Goal: Contribute content: Contribute content

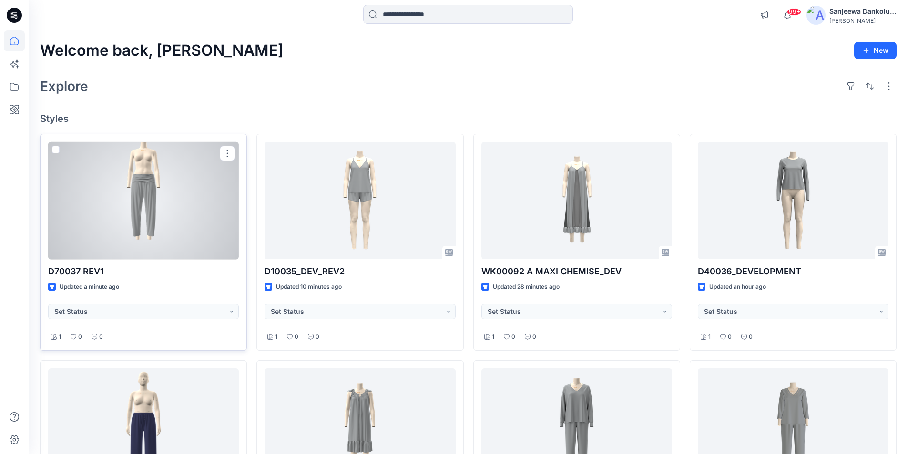
click at [164, 215] on div at bounding box center [143, 201] width 191 height 118
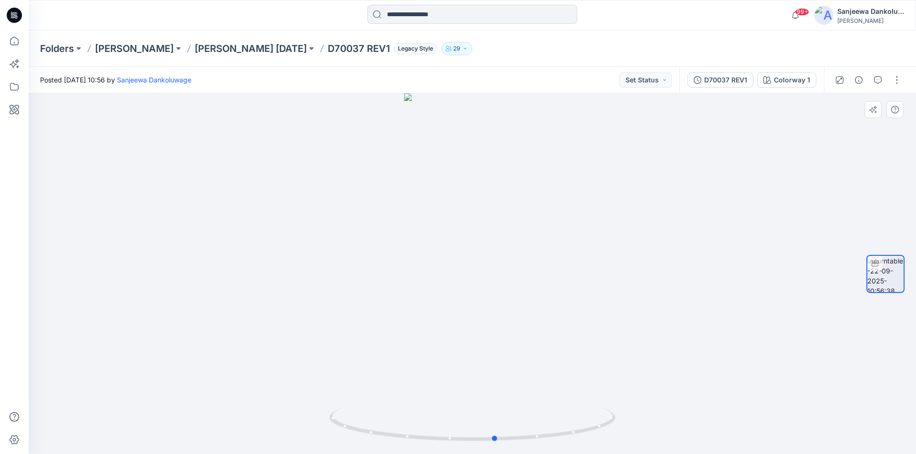
drag, startPoint x: 473, startPoint y: 439, endPoint x: 782, endPoint y: 401, distance: 311.3
click at [782, 401] on div at bounding box center [472, 273] width 887 height 361
click at [898, 86] on button "button" at bounding box center [896, 79] width 15 height 15
click at [844, 98] on button "Edit" at bounding box center [857, 102] width 88 height 18
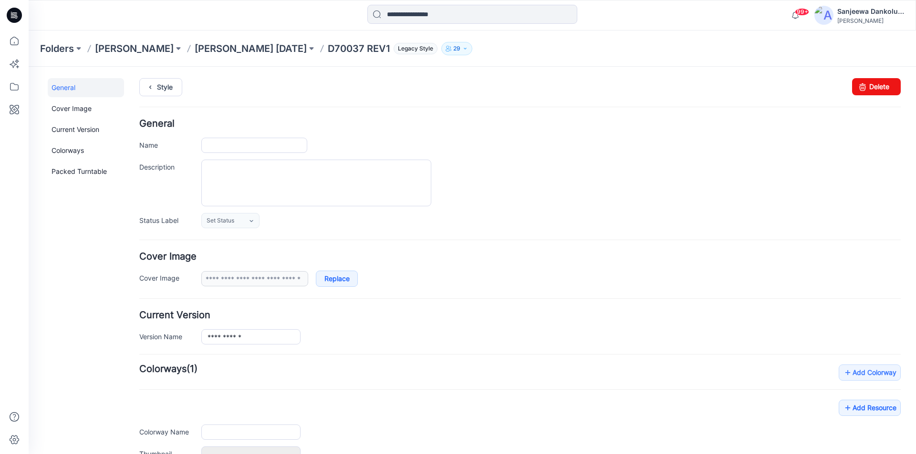
type input "**********"
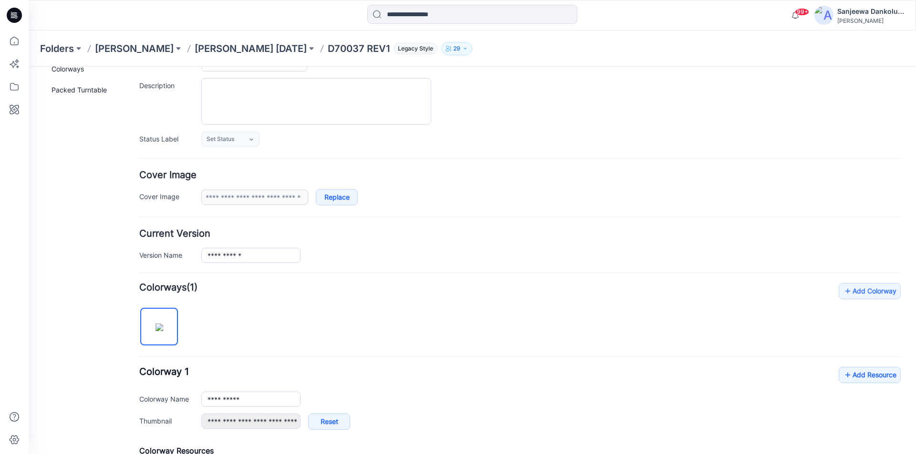
scroll to position [95, 0]
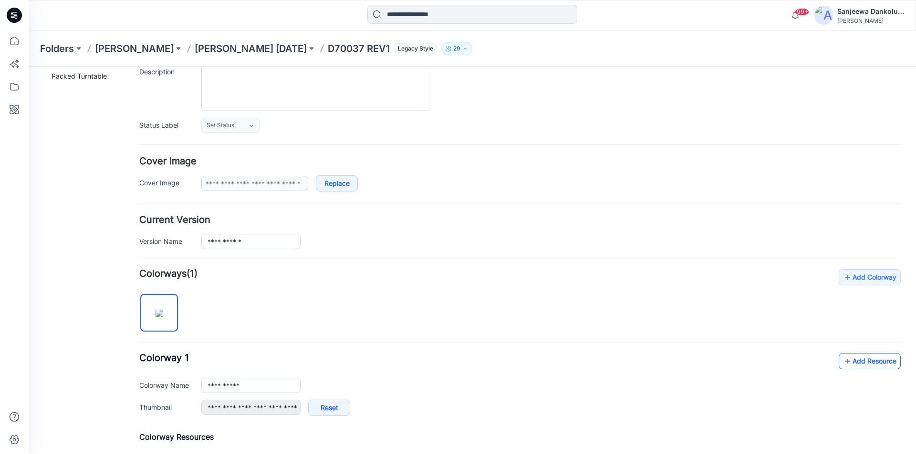
click at [867, 362] on link "Add Resource" at bounding box center [869, 361] width 62 height 16
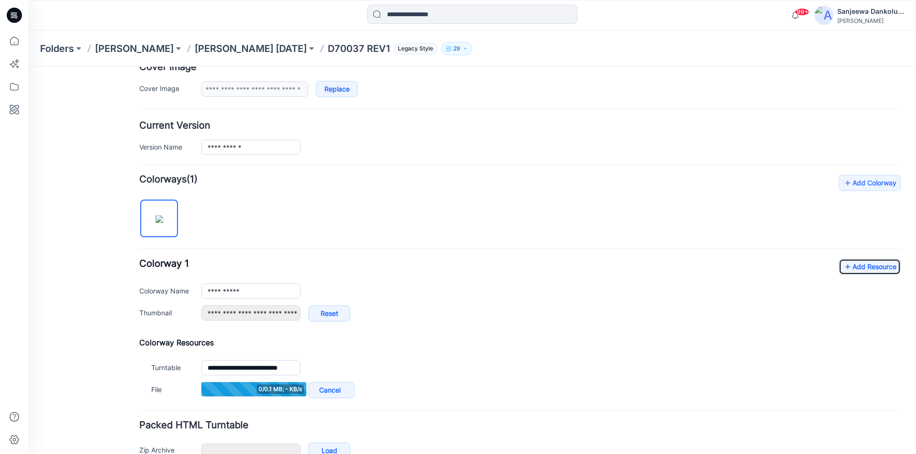
scroll to position [191, 0]
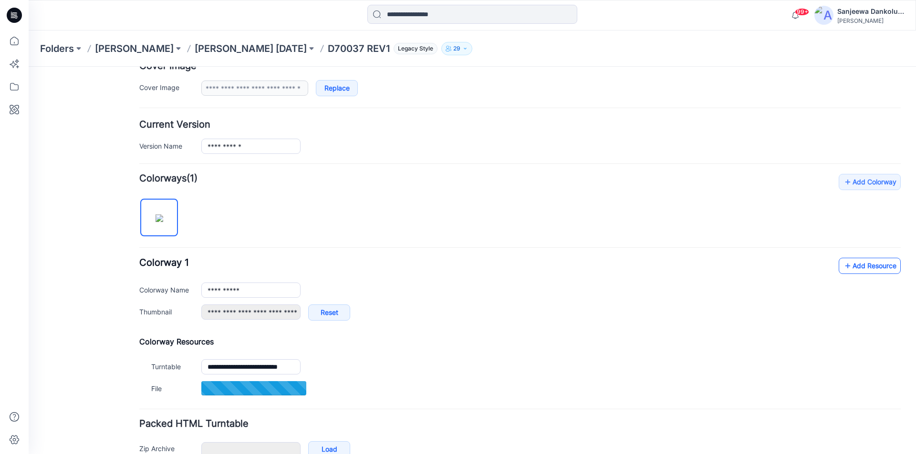
click at [854, 270] on link "Add Resource" at bounding box center [869, 266] width 62 height 16
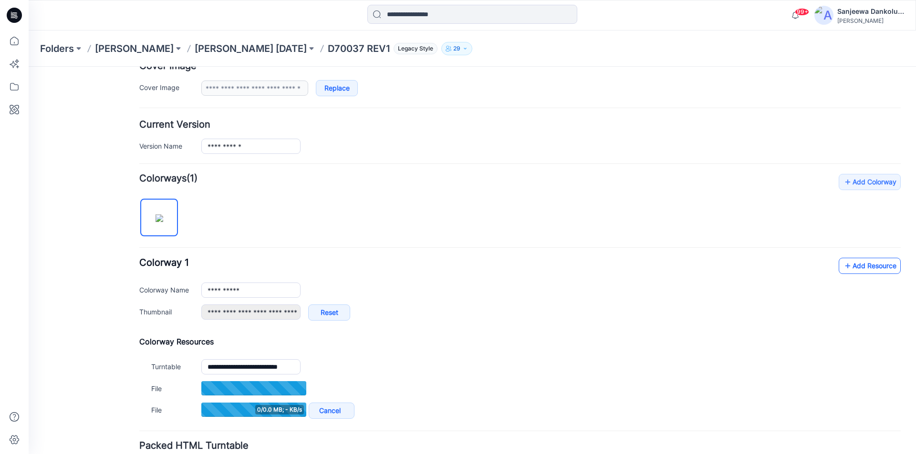
click at [843, 264] on icon at bounding box center [848, 265] width 10 height 15
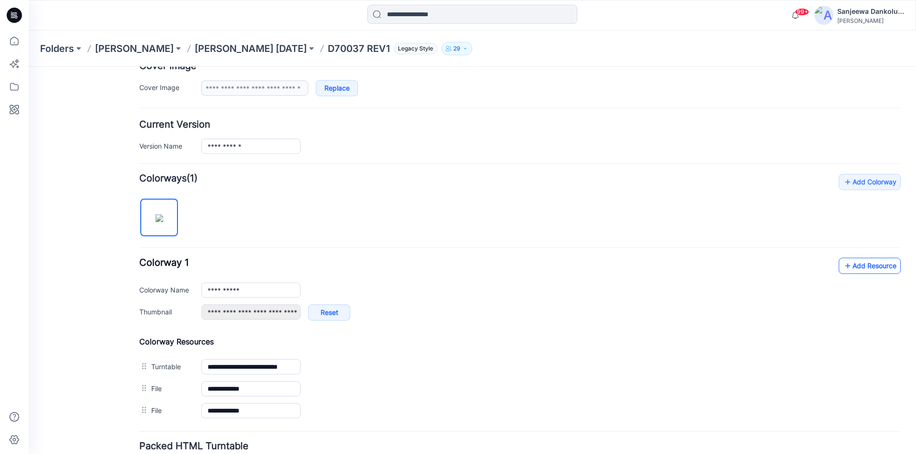
click at [868, 265] on link "Add Resource" at bounding box center [869, 266] width 62 height 16
click at [850, 268] on link "Add Resource" at bounding box center [869, 266] width 62 height 16
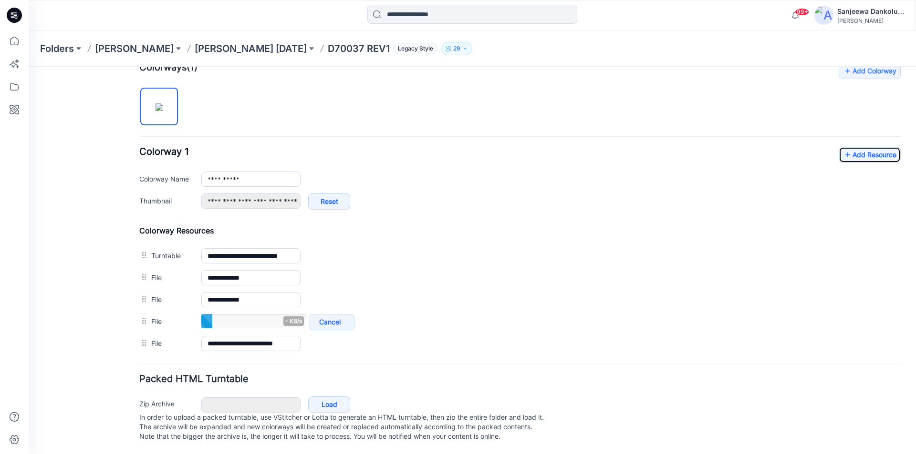
scroll to position [311, 0]
